Goal: Transaction & Acquisition: Purchase product/service

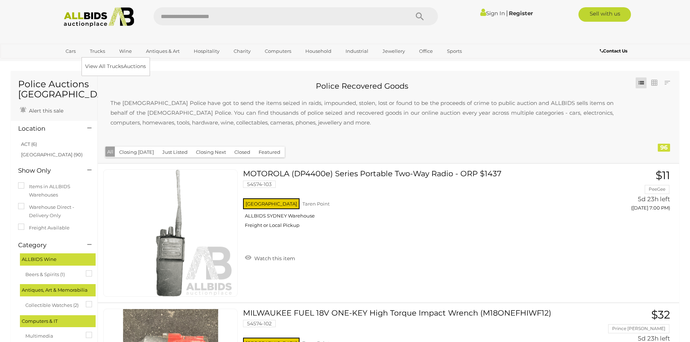
click at [97, 50] on link "Trucks" at bounding box center [97, 51] width 25 height 12
click at [93, 68] on link "View All Trucks Auctions" at bounding box center [117, 66] width 64 height 11
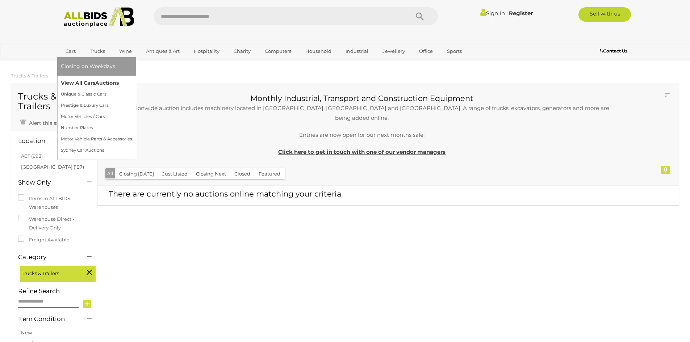
click at [70, 80] on link "View All Cars Auctions" at bounding box center [96, 83] width 71 height 11
